Goal: Task Accomplishment & Management: Manage account settings

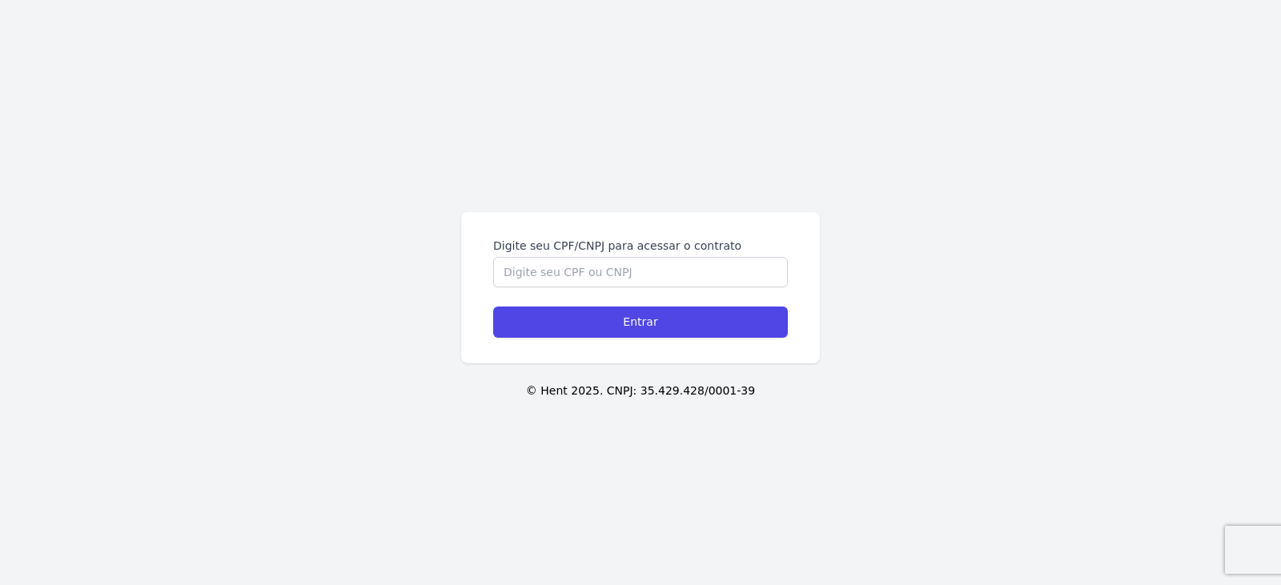
click at [601, 255] on div "Digite seu CPF/CNPJ para acessar o contrato" at bounding box center [640, 263] width 295 height 50
click at [586, 268] on input "Digite seu CPF/CNPJ para acessar o contrato" at bounding box center [640, 272] width 295 height 30
type input "07335639107"
click at [493, 307] on input "Entrar" at bounding box center [640, 322] width 295 height 31
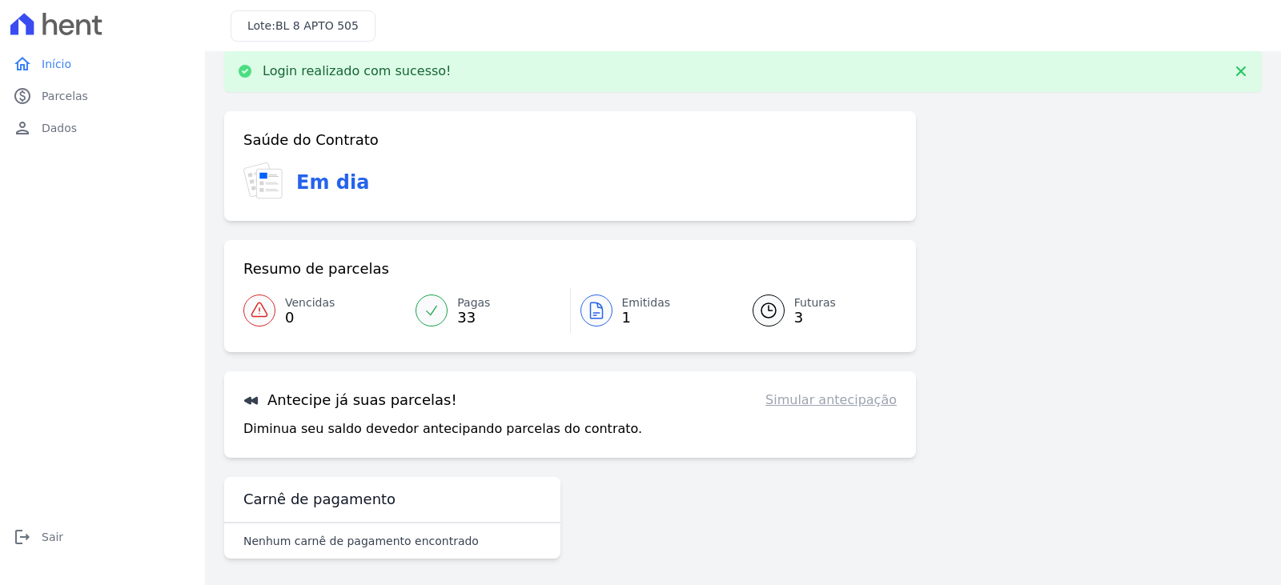
scroll to position [26, 0]
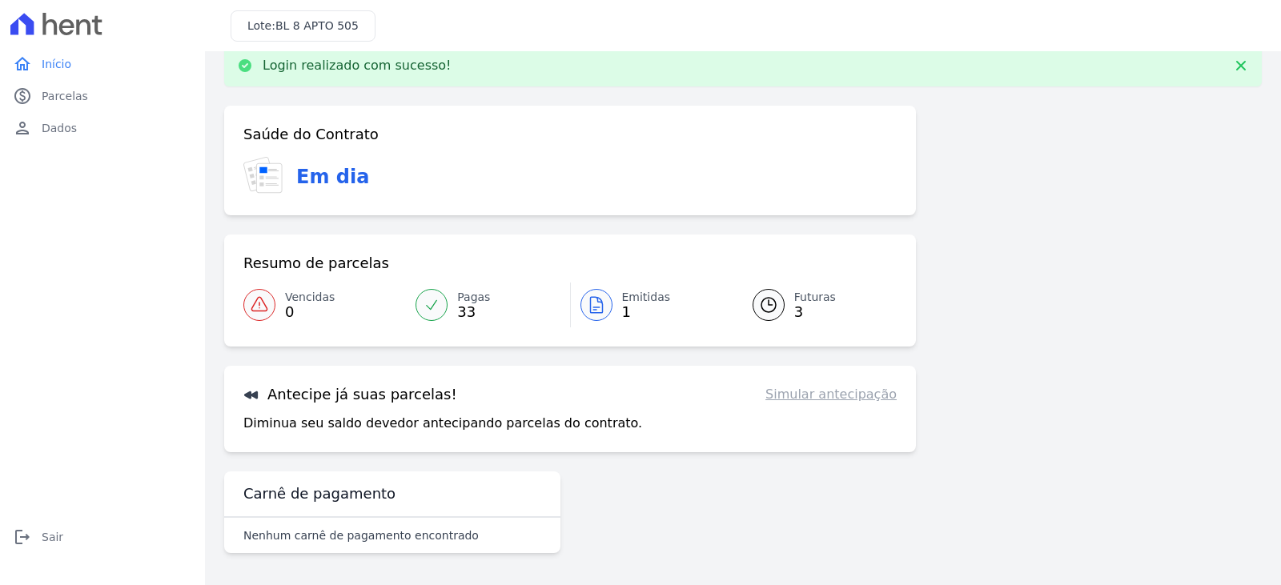
click at [785, 300] on link "Futuras 3" at bounding box center [814, 305] width 163 height 45
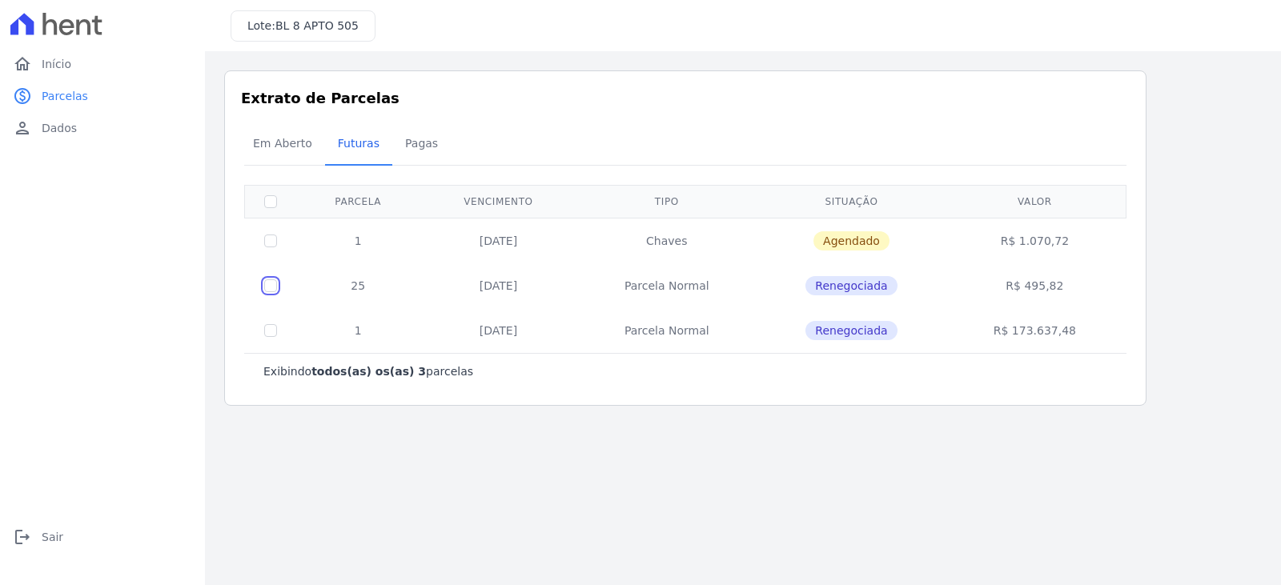
click at [270, 286] on input "checkbox" at bounding box center [270, 285] width 13 height 13
checkbox input "true"
click at [269, 140] on span "Em Aberto" at bounding box center [282, 143] width 78 height 32
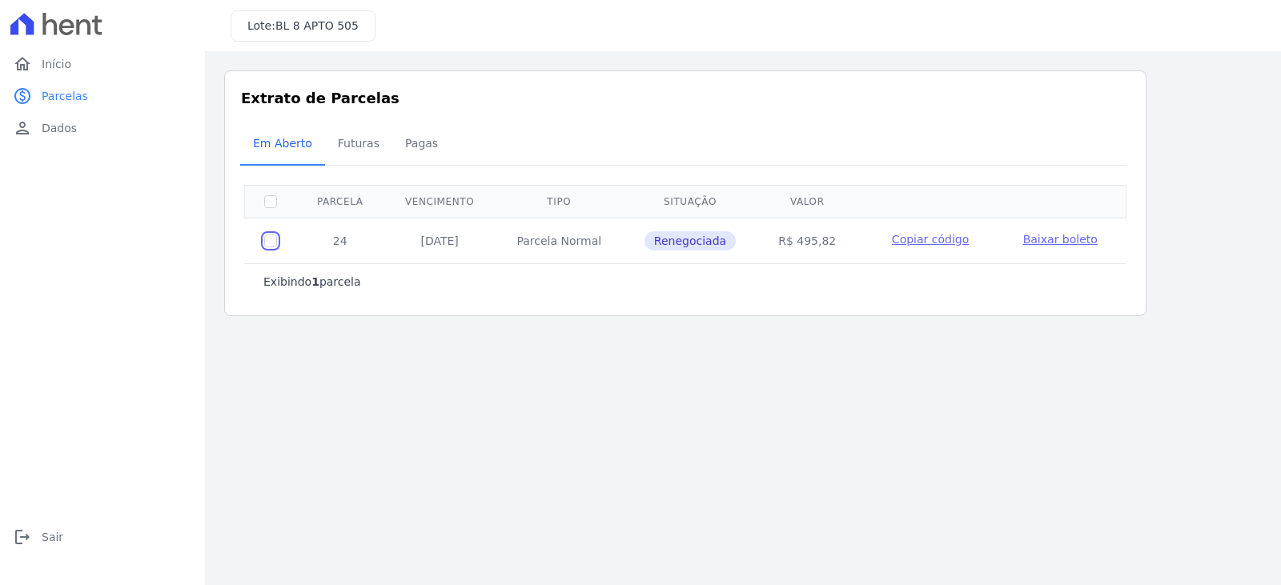
click at [269, 239] on input "checkbox" at bounding box center [270, 241] width 13 height 13
checkbox input "true"
click at [1061, 235] on span "Baixar boleto" at bounding box center [1060, 239] width 74 height 13
